Goal: Find specific page/section: Find specific page/section

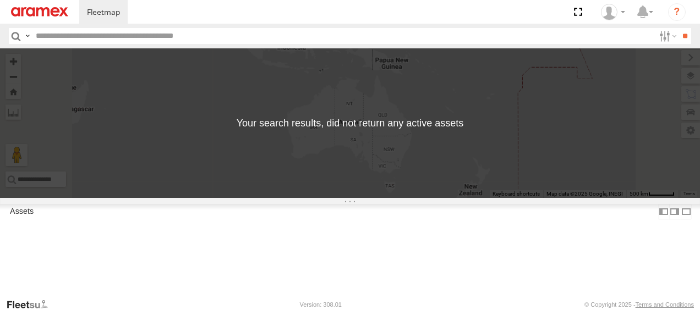
drag, startPoint x: 679, startPoint y: 0, endPoint x: 220, endPoint y: 13, distance: 459.6
click at [220, 13] on section "[PERSON_NAME] [GEOGRAPHIC_DATA] ?" at bounding box center [388, 12] width 618 height 24
click at [664, 34] on label at bounding box center [667, 36] width 24 height 16
click at [0, 0] on span "Car" at bounding box center [0, 0] width 0 height 0
click at [0, 0] on span "Truck" at bounding box center [0, 0] width 0 height 0
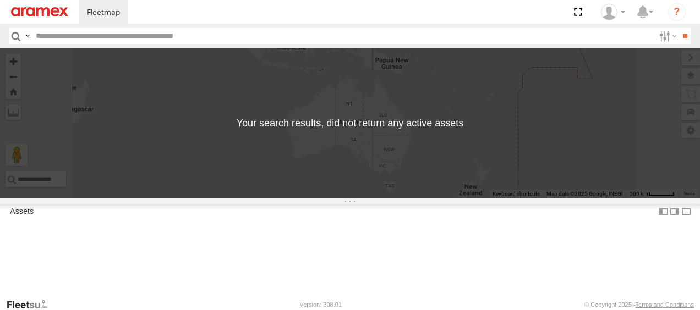
click at [0, 0] on span "Fes" at bounding box center [0, 0] width 0 height 0
click at [0, 0] on span "Oujda" at bounding box center [0, 0] width 0 height 0
click at [678, 30] on input "**" at bounding box center [684, 36] width 13 height 16
click at [30, 37] on label at bounding box center [27, 36] width 9 height 16
click at [13, 37] on input "button" at bounding box center [16, 36] width 14 height 16
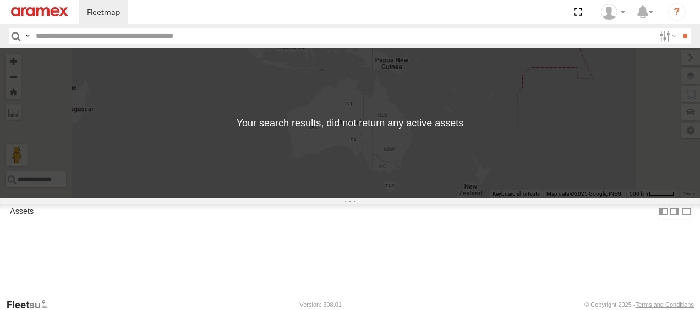
click at [13, 37] on input "button" at bounding box center [16, 36] width 14 height 16
click at [26, 36] on label at bounding box center [27, 36] width 9 height 16
click at [0, 0] on div at bounding box center [0, 0] width 0 height 0
click at [666, 31] on label at bounding box center [667, 36] width 24 height 16
click at [0, 0] on span "Online" at bounding box center [0, 0] width 0 height 0
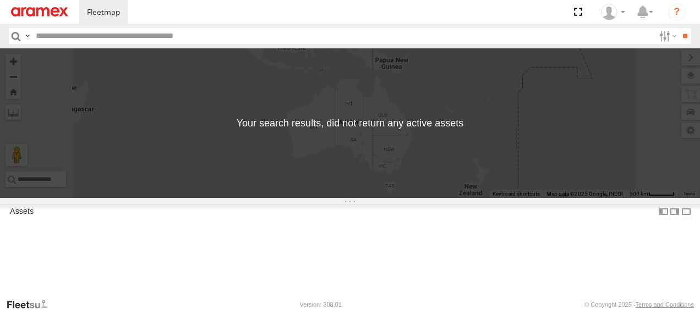
click at [0, 0] on span "Review" at bounding box center [0, 0] width 0 height 0
click at [0, 0] on span "Investigate" at bounding box center [0, 0] width 0 height 0
click at [0, 0] on span "Offline" at bounding box center [0, 0] width 0 height 0
click at [0, 0] on span "Not Deployed" at bounding box center [0, 0] width 0 height 0
click at [0, 0] on span "Moving" at bounding box center [0, 0] width 0 height 0
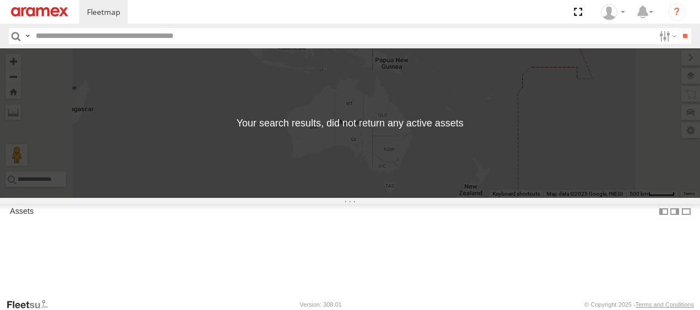
click at [0, 0] on span "Stationary" at bounding box center [0, 0] width 0 height 0
click at [0, 0] on span "Car" at bounding box center [0, 0] width 0 height 0
click at [0, 0] on span "Truck" at bounding box center [0, 0] width 0 height 0
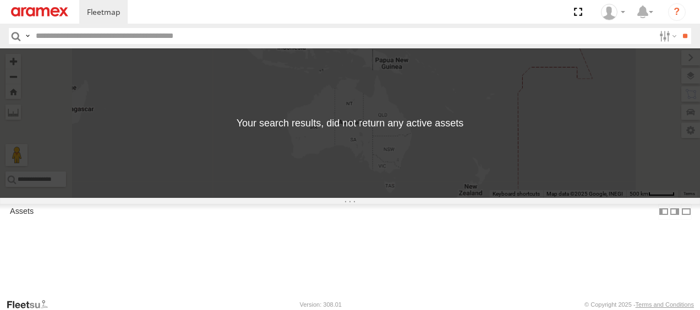
scroll to position [44, 0]
click at [679, 42] on input "**" at bounding box center [684, 36] width 13 height 16
click at [0, 0] on div at bounding box center [0, 0] width 0 height 0
click at [17, 33] on input "button" at bounding box center [16, 36] width 14 height 16
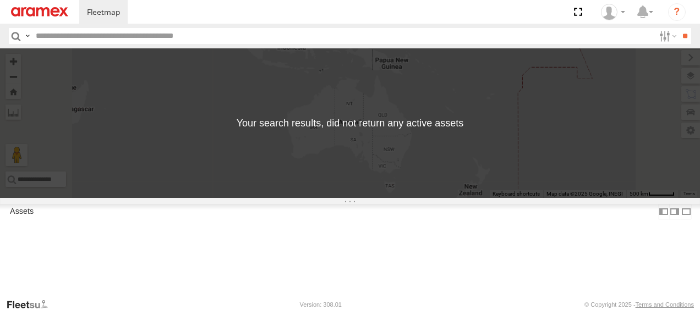
click at [16, 35] on input "button" at bounding box center [16, 36] width 14 height 16
